Goal: Task Accomplishment & Management: Manage account settings

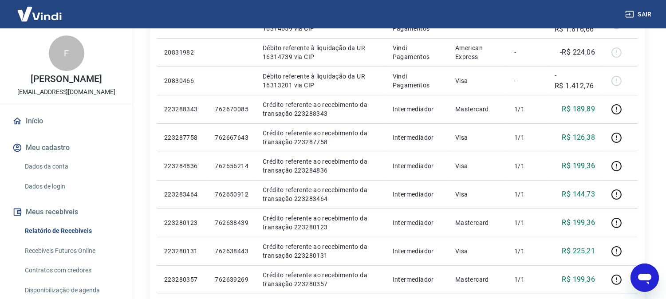
scroll to position [262, 0]
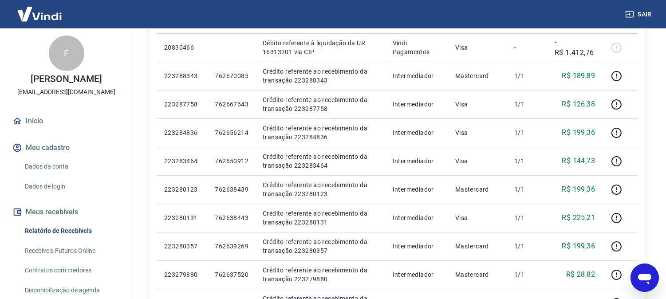
click at [641, 9] on button "Sair" at bounding box center [639, 14] width 32 height 16
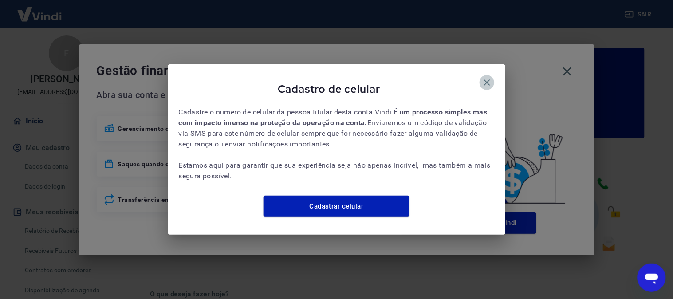
click at [493, 78] on button "button" at bounding box center [487, 82] width 15 height 15
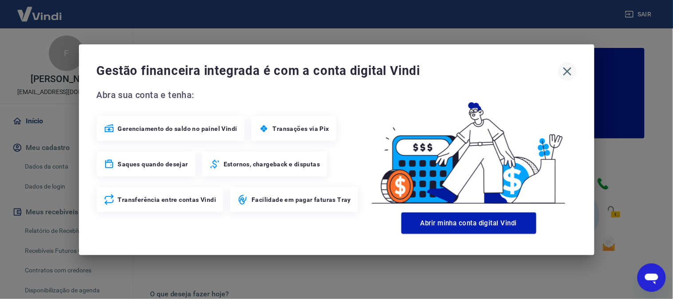
click at [570, 73] on icon "button" at bounding box center [567, 71] width 14 height 14
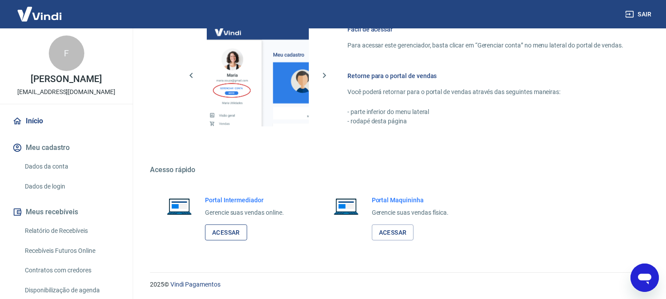
scroll to position [494, 0]
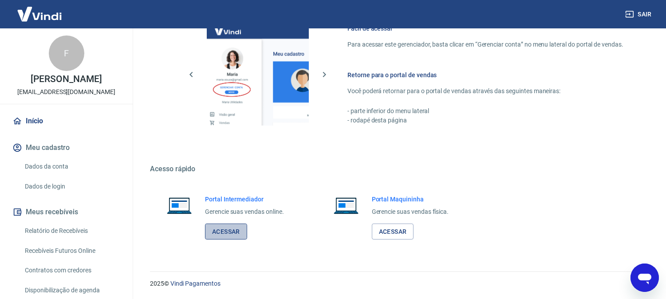
click at [213, 228] on link "Acessar" at bounding box center [226, 232] width 42 height 16
click at [641, 14] on button "Sair" at bounding box center [639, 14] width 32 height 16
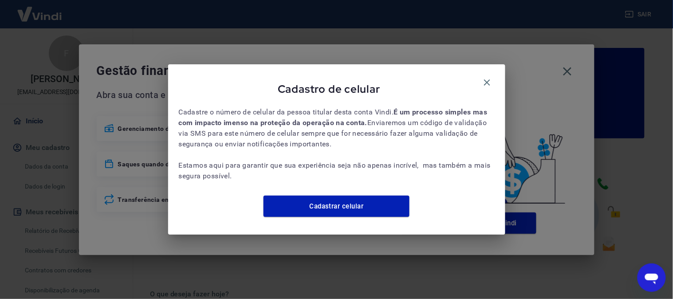
drag, startPoint x: 484, startPoint y: 74, endPoint x: 568, endPoint y: 83, distance: 84.3
click at [486, 77] on icon "button" at bounding box center [487, 82] width 11 height 11
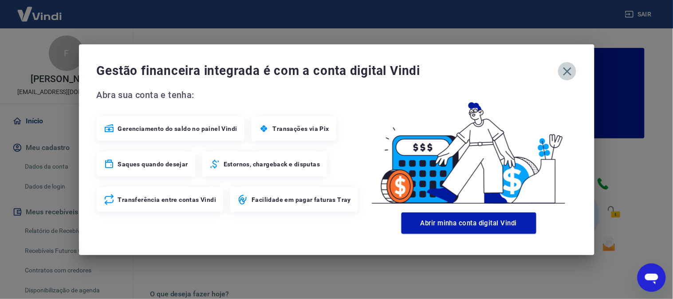
drag, startPoint x: 569, startPoint y: 72, endPoint x: 427, endPoint y: 117, distance: 149.3
click at [569, 72] on icon "button" at bounding box center [567, 71] width 14 height 14
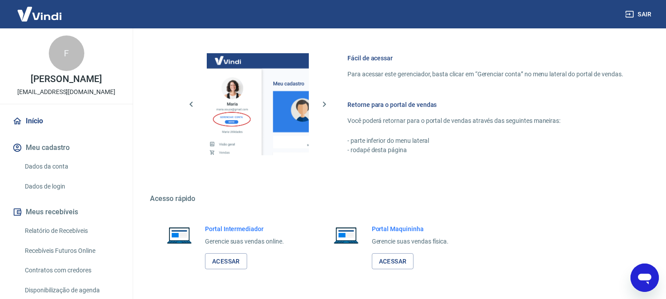
scroll to position [493, 0]
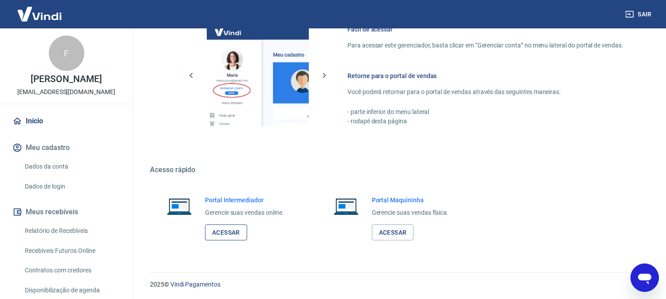
click at [236, 236] on link "Acessar" at bounding box center [226, 232] width 42 height 16
click at [642, 14] on button "Sair" at bounding box center [639, 14] width 32 height 16
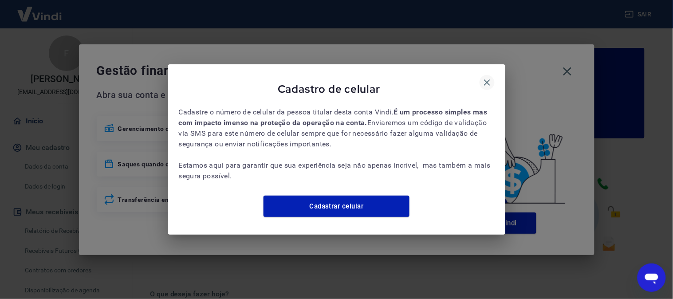
click at [485, 77] on icon "button" at bounding box center [487, 82] width 11 height 11
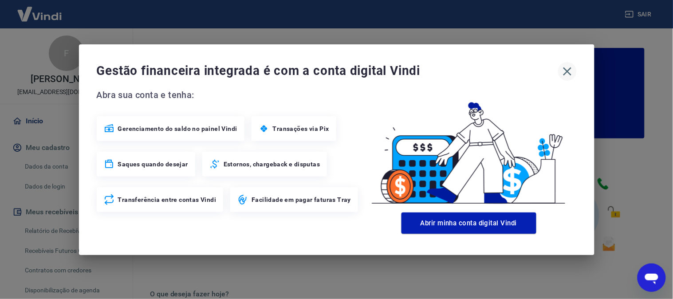
drag, startPoint x: 579, startPoint y: 71, endPoint x: 566, endPoint y: 72, distance: 13.8
click at [577, 71] on div "Gestão financeira integrada é com a conta digital Vindi Abra sua conta e tenha:…" at bounding box center [336, 149] width 515 height 211
click at [565, 72] on icon "button" at bounding box center [567, 71] width 8 height 8
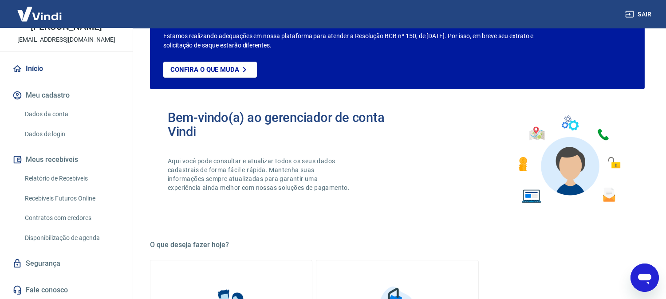
scroll to position [197, 0]
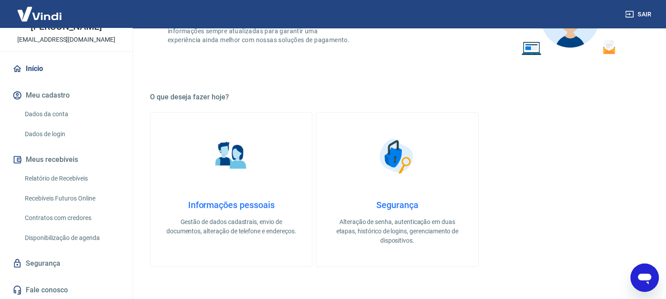
click at [48, 178] on link "Relatório de Recebíveis" at bounding box center [71, 178] width 101 height 18
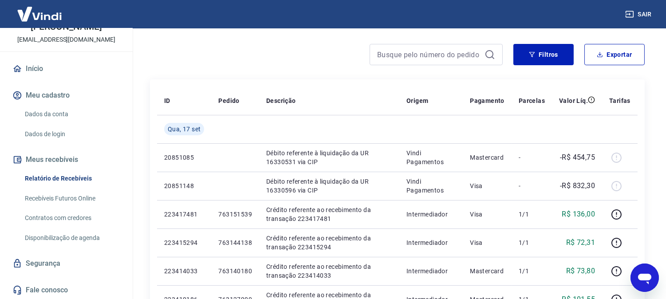
scroll to position [49, 0]
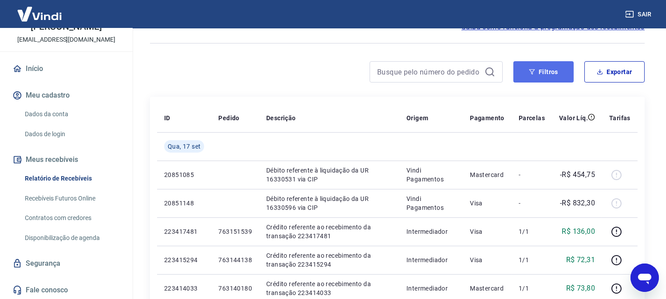
click at [556, 73] on button "Filtros" at bounding box center [543, 71] width 60 height 21
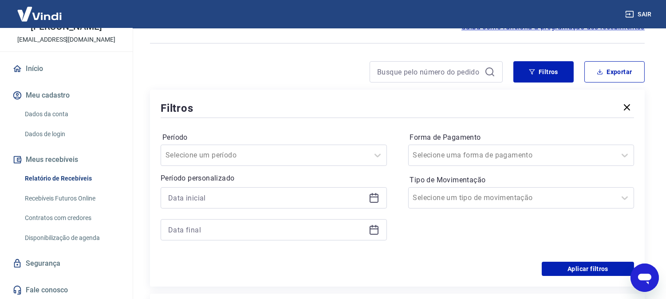
click at [223, 190] on div at bounding box center [274, 197] width 226 height 21
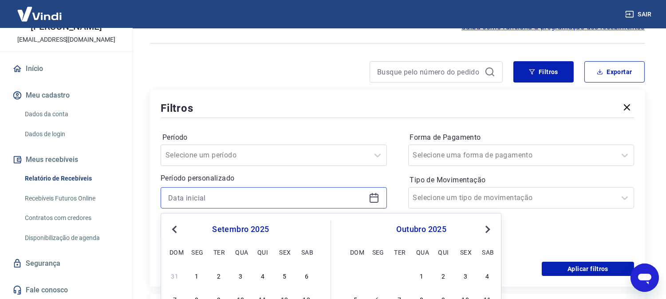
click at [223, 199] on input at bounding box center [266, 197] width 197 height 13
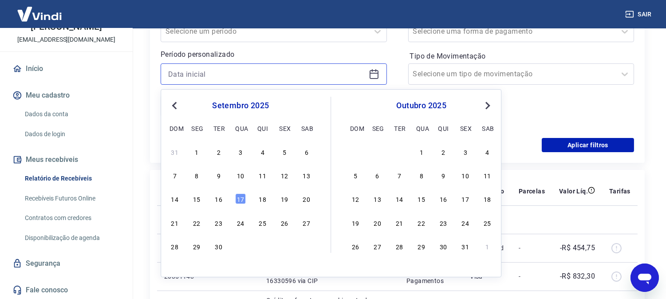
scroll to position [246, 0]
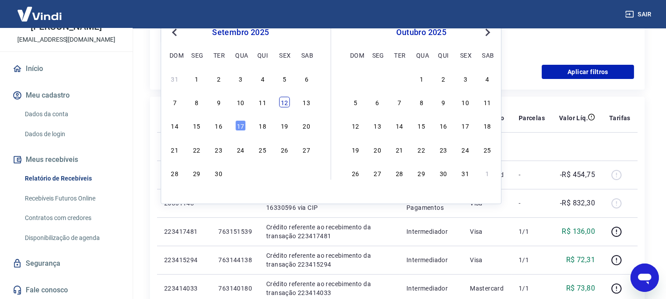
click at [284, 99] on div "12" at bounding box center [284, 102] width 11 height 11
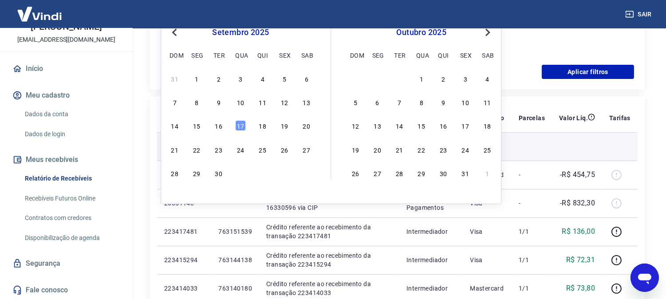
type input "12/09/2025"
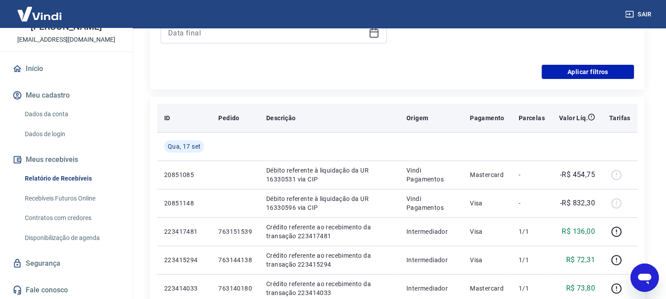
scroll to position [197, 0]
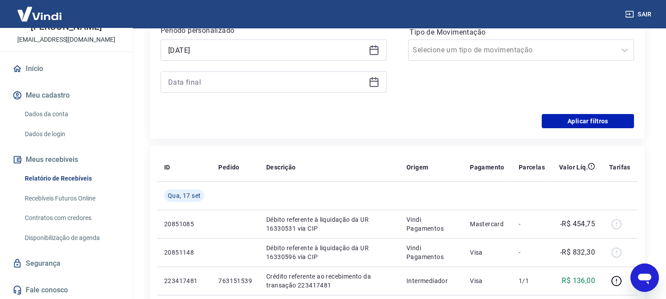
click at [273, 75] on div at bounding box center [274, 81] width 226 height 21
click at [271, 84] on input at bounding box center [266, 81] width 197 height 13
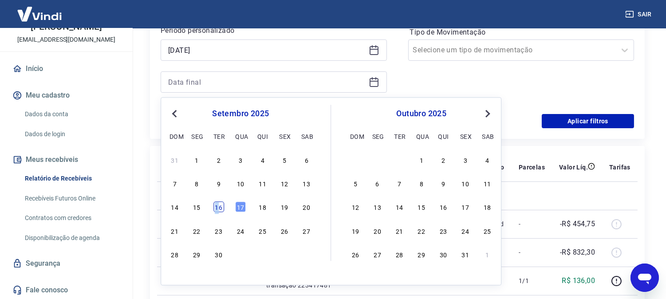
click at [216, 206] on div "16" at bounding box center [218, 207] width 11 height 11
click at [216, 206] on td at bounding box center [235, 195] width 48 height 28
type input "16/09/2025"
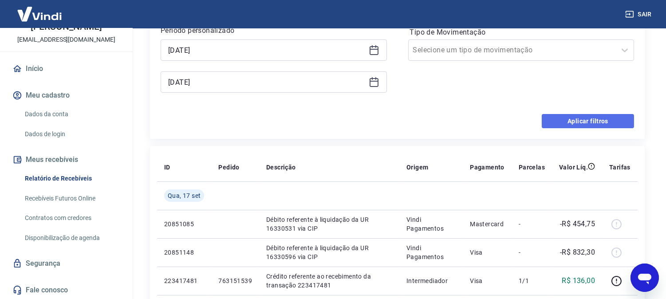
click at [568, 125] on button "Aplicar filtros" at bounding box center [588, 121] width 92 height 14
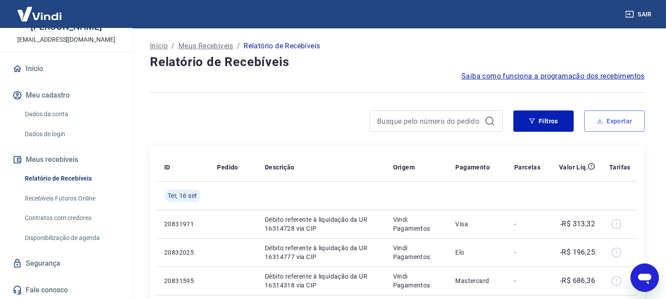
click at [615, 119] on button "Exportar" at bounding box center [614, 120] width 60 height 21
type input "12/09/2025"
type input "16/09/2025"
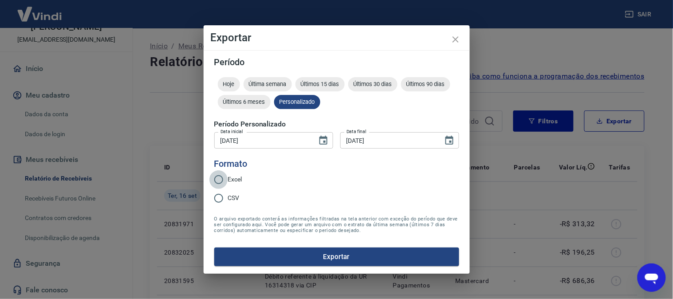
click at [227, 177] on input "Excel" at bounding box center [218, 179] width 19 height 19
radio input "true"
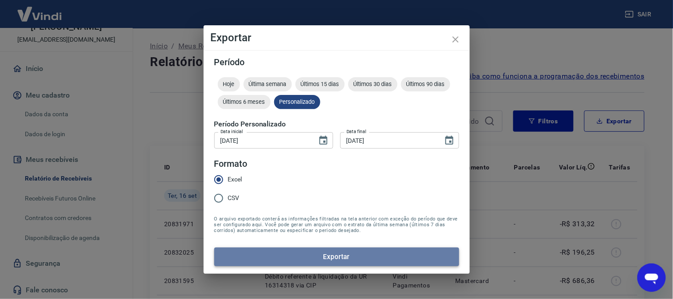
click at [277, 254] on button "Exportar" at bounding box center [336, 257] width 245 height 19
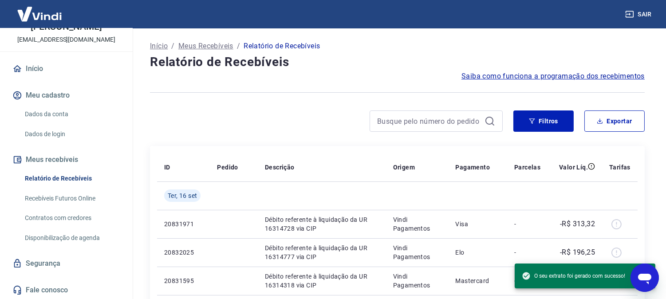
click at [641, 17] on button "Sair" at bounding box center [639, 14] width 32 height 16
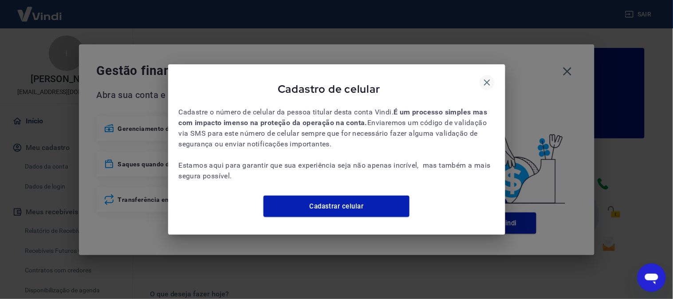
click at [486, 77] on icon "button" at bounding box center [487, 82] width 11 height 11
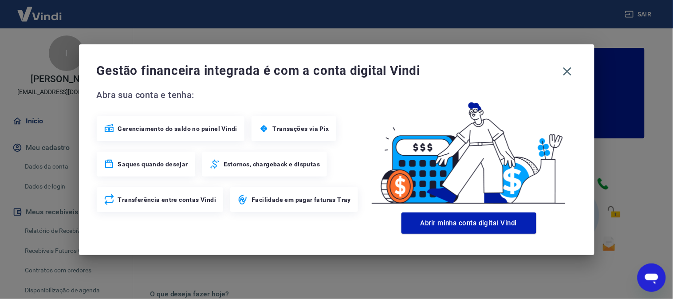
click at [569, 67] on icon "button" at bounding box center [567, 71] width 14 height 14
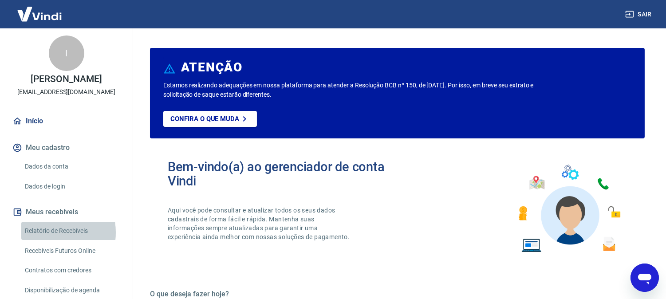
click at [44, 232] on link "Relatório de Recebíveis" at bounding box center [71, 231] width 101 height 18
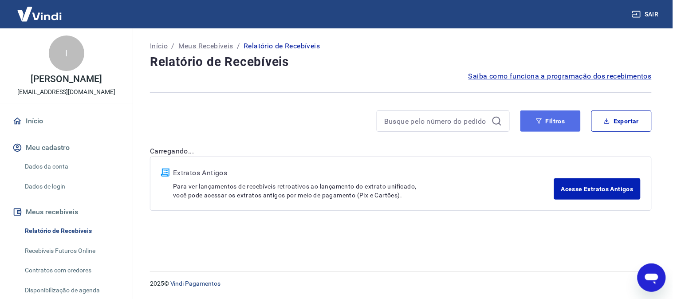
click at [531, 114] on button "Filtros" at bounding box center [550, 120] width 60 height 21
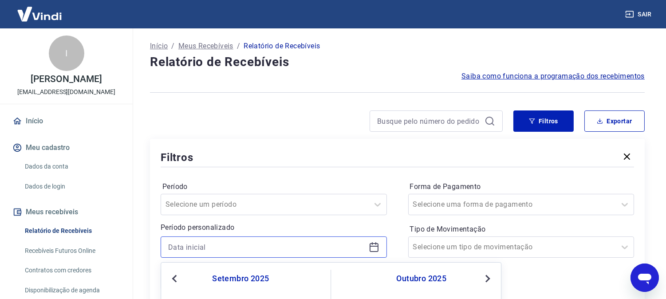
click at [273, 240] on input at bounding box center [266, 246] width 197 height 13
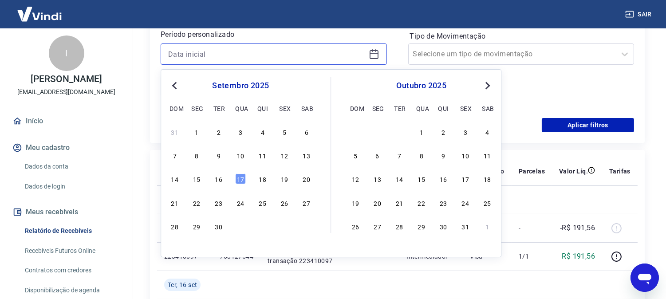
scroll to position [197, 0]
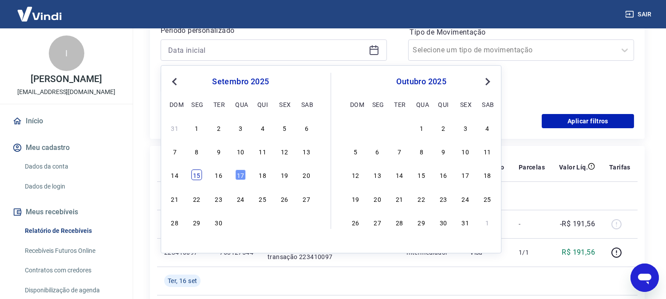
click at [196, 173] on div "15" at bounding box center [196, 175] width 11 height 11
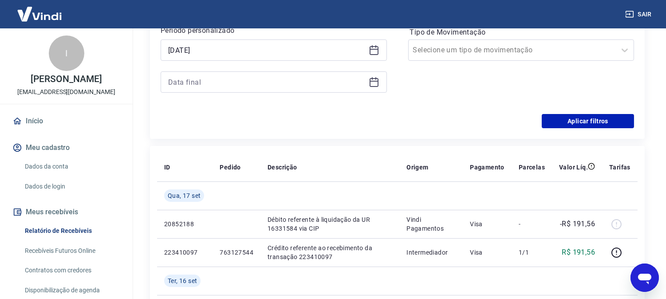
click at [271, 89] on div at bounding box center [274, 81] width 226 height 21
click at [271, 82] on input at bounding box center [266, 81] width 197 height 13
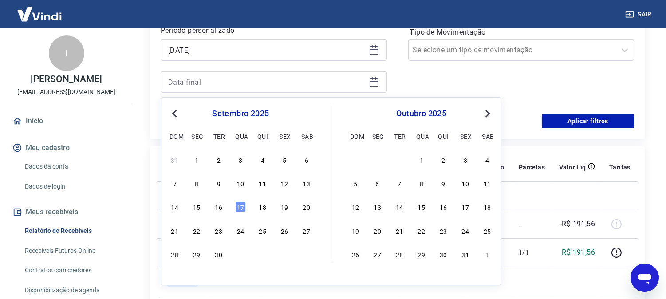
drag, startPoint x: 445, startPoint y: 65, endPoint x: 346, endPoint y: 69, distance: 99.4
click at [444, 65] on div "Forma de Pagamento Selecione uma forma de pagamento Tipo de Movimentação Seleci…" at bounding box center [521, 43] width 226 height 121
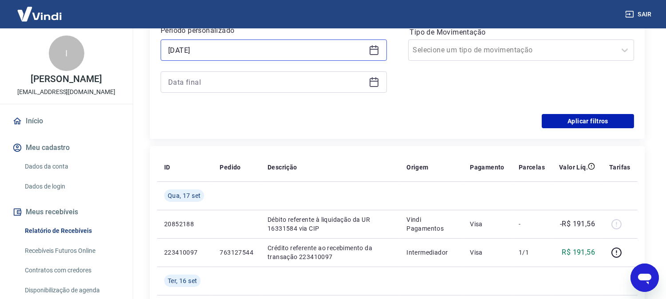
click at [294, 47] on input "[DATE]" at bounding box center [266, 49] width 197 height 13
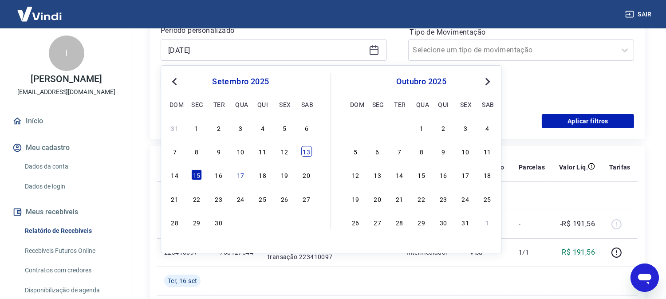
click at [308, 154] on div "13" at bounding box center [306, 151] width 11 height 11
type input "[DATE]"
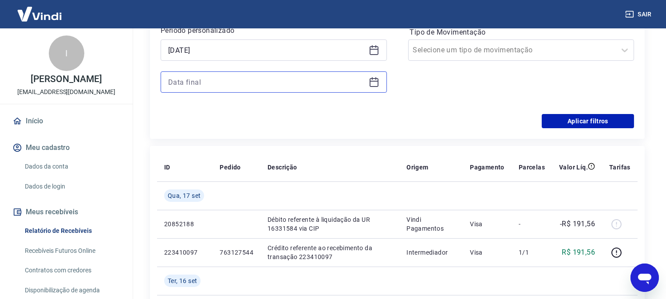
click at [237, 80] on input at bounding box center [266, 81] width 197 height 13
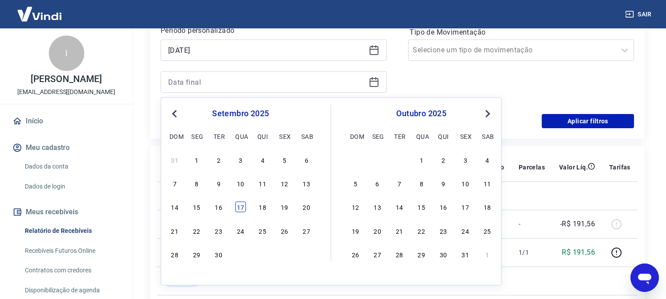
click at [240, 205] on div "17" at bounding box center [240, 207] width 11 height 11
type input "[DATE]"
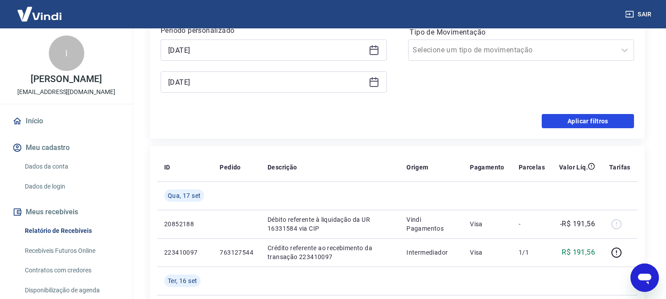
click at [567, 119] on button "Aplicar filtros" at bounding box center [588, 121] width 92 height 14
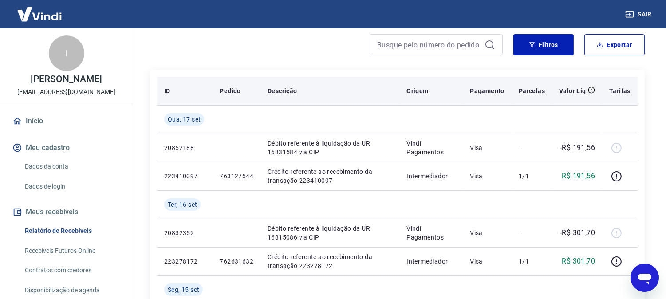
scroll to position [49, 0]
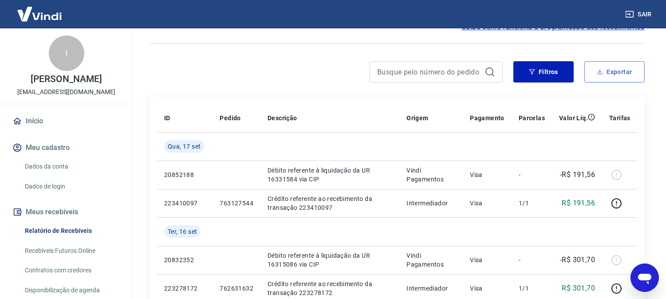
click at [594, 74] on button "Exportar" at bounding box center [614, 71] width 60 height 21
type input "[DATE]"
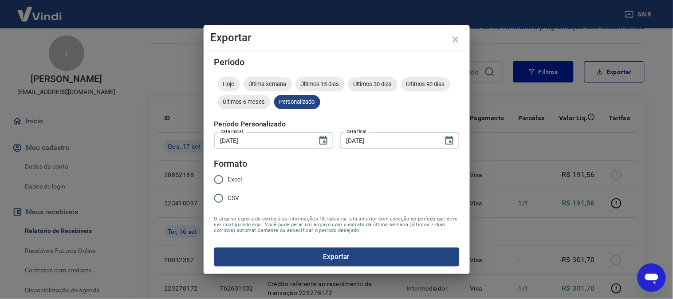
click at [239, 184] on span "Excel" at bounding box center [235, 179] width 14 height 9
click at [228, 184] on input "Excel" at bounding box center [218, 179] width 19 height 19
radio input "true"
click at [293, 256] on button "Exportar" at bounding box center [336, 257] width 245 height 19
